Goal: Task Accomplishment & Management: Use online tool/utility

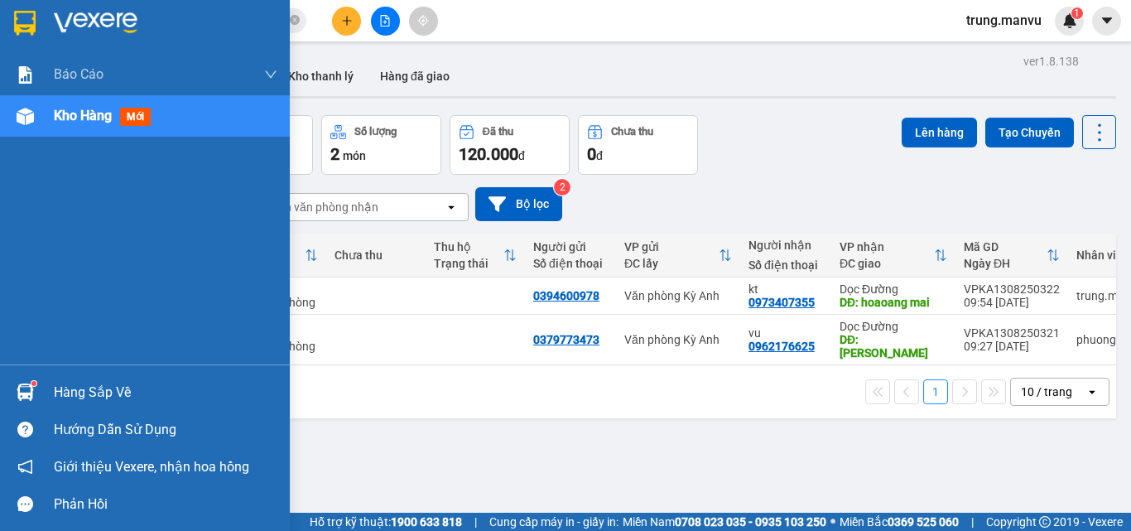
click at [76, 18] on img at bounding box center [96, 23] width 84 height 25
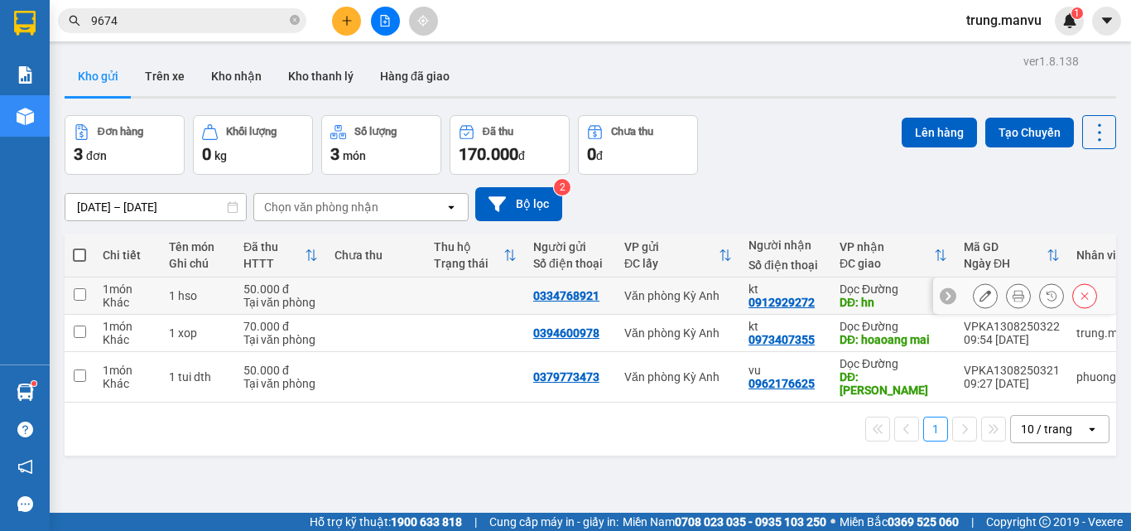
click at [1012, 295] on icon at bounding box center [1018, 296] width 12 height 12
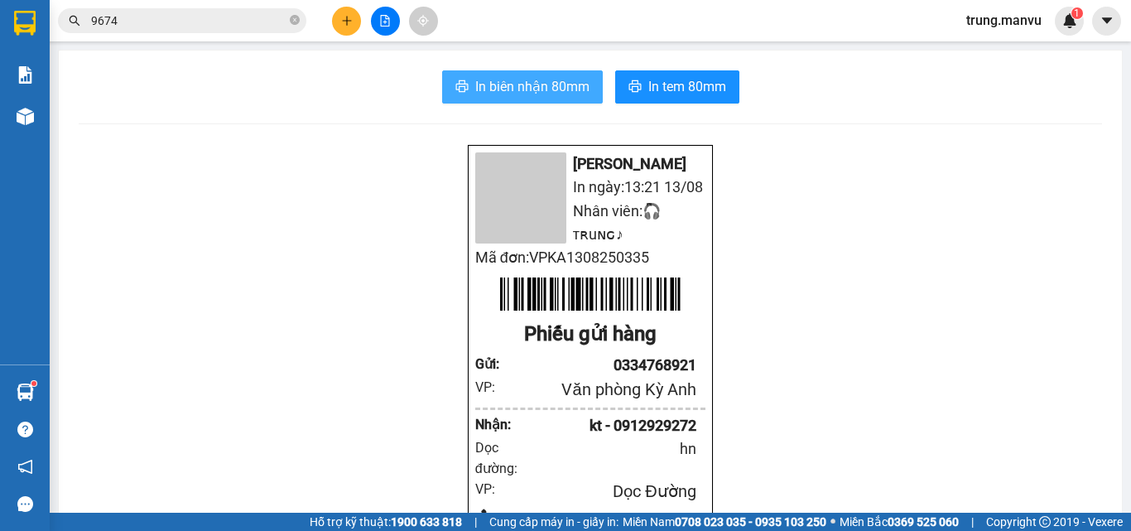
click at [551, 93] on span "In biên nhận 80mm" at bounding box center [532, 86] width 114 height 21
